Goal: Task Accomplishment & Management: Use online tool/utility

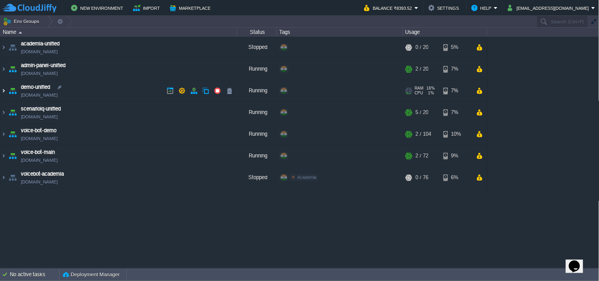
drag, startPoint x: 0, startPoint y: 89, endPoint x: 9, endPoint y: 96, distance: 10.9
click at [0, 90] on img at bounding box center [3, 90] width 6 height 21
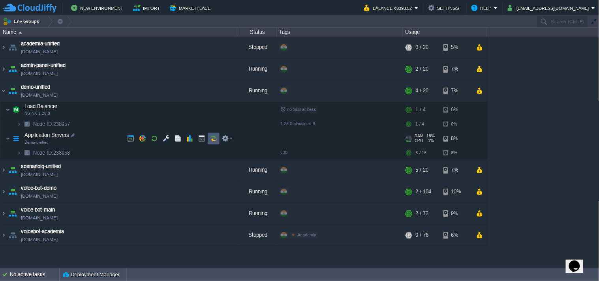
click at [212, 143] on td at bounding box center [214, 139] width 12 height 12
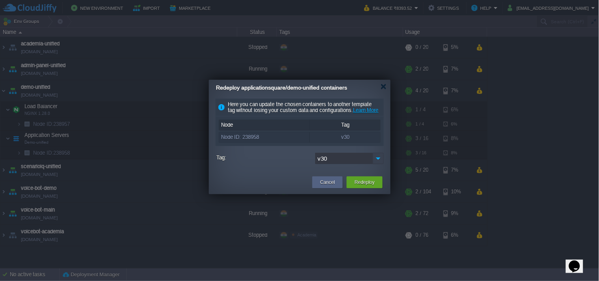
click at [377, 164] on img at bounding box center [378, 158] width 11 height 11
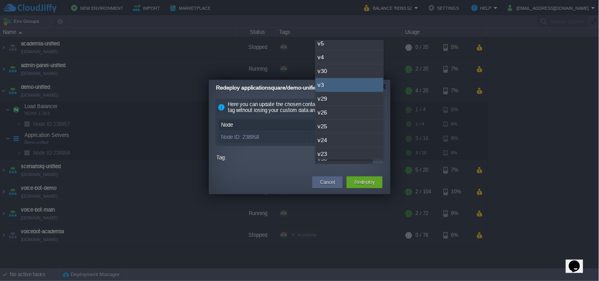
scroll to position [88, 0]
click at [354, 73] on div "v29" at bounding box center [350, 71] width 68 height 14
type input "v29"
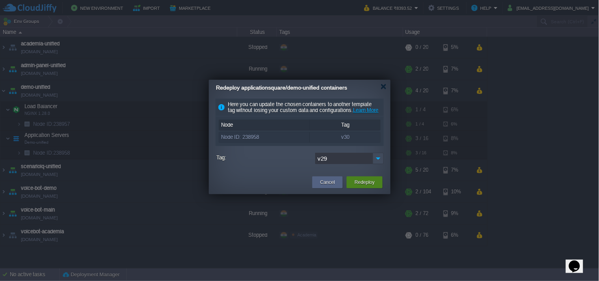
click at [374, 186] on button "Redeploy" at bounding box center [365, 183] width 20 height 8
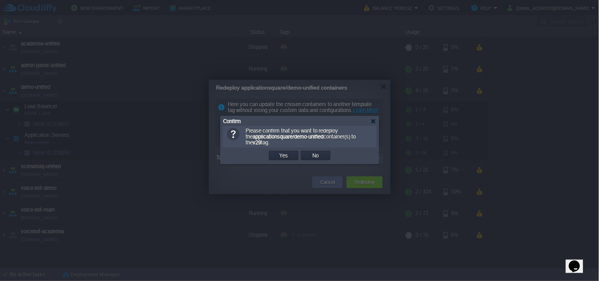
click at [289, 155] on button "Yes" at bounding box center [283, 155] width 13 height 7
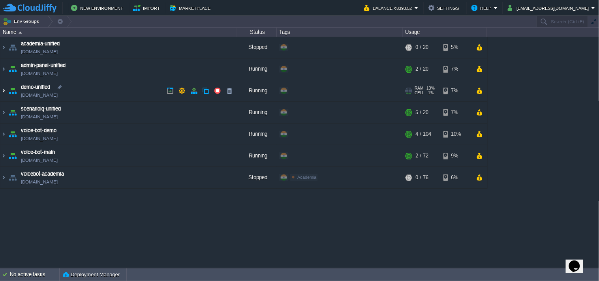
click at [2, 91] on img at bounding box center [3, 90] width 6 height 21
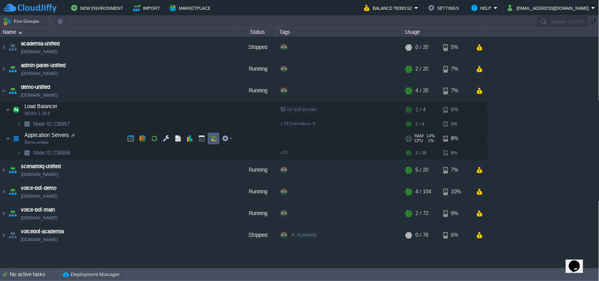
click at [217, 137] on button "button" at bounding box center [213, 138] width 7 height 7
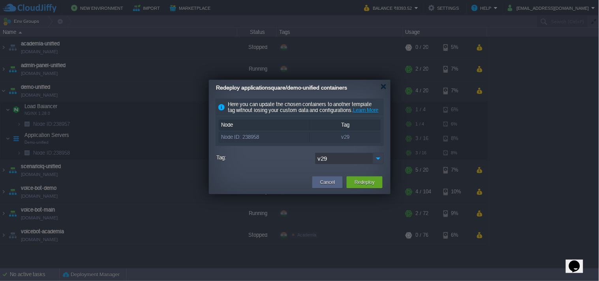
click at [377, 164] on img at bounding box center [378, 158] width 11 height 11
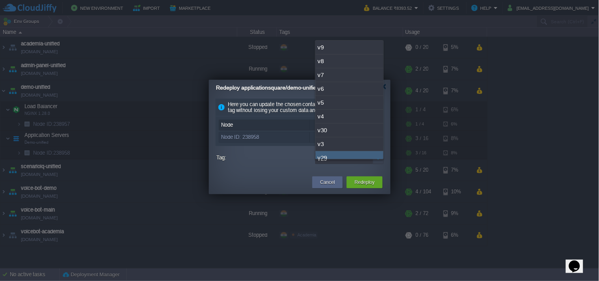
scroll to position [6, 0]
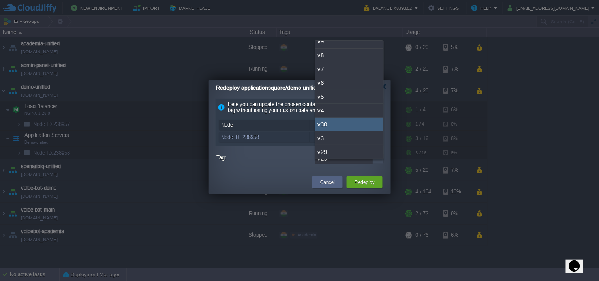
click at [341, 128] on div "v30" at bounding box center [350, 125] width 68 height 14
type input "v30"
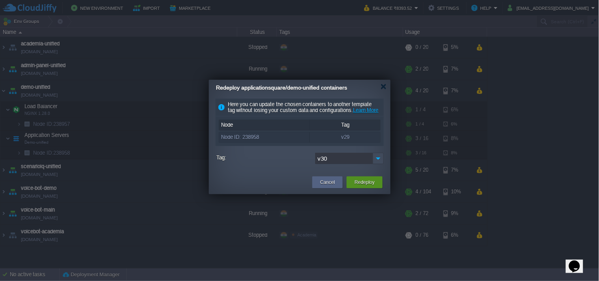
click at [361, 186] on button "Redeploy" at bounding box center [365, 183] width 20 height 8
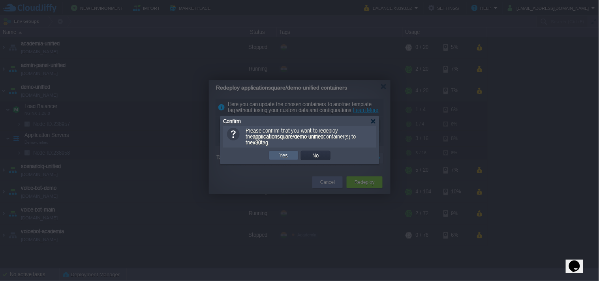
click at [286, 158] on button "Yes" at bounding box center [283, 155] width 13 height 7
